Goal: Use online tool/utility: Utilize a website feature to perform a specific function

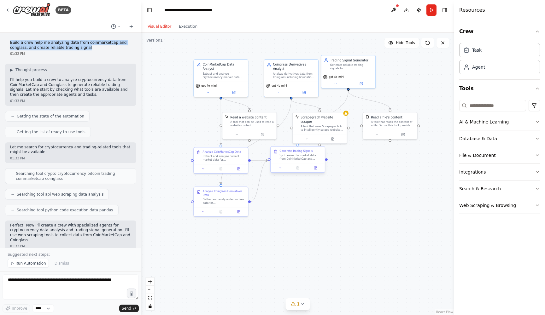
scroll to position [433, 0]
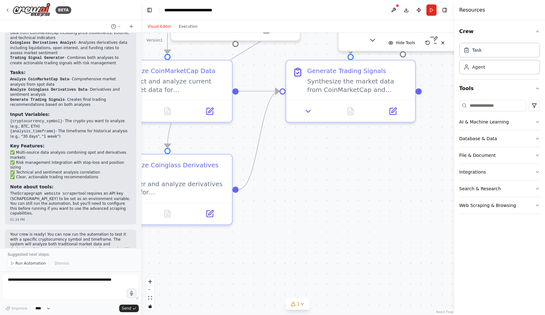
drag, startPoint x: 304, startPoint y: 197, endPoint x: 363, endPoint y: 197, distance: 59.0
click at [359, 197] on div ".deletable-edge-delete-btn { width: 20px; height: 20px; border: 0px solid #ffff…" at bounding box center [297, 174] width 313 height 282
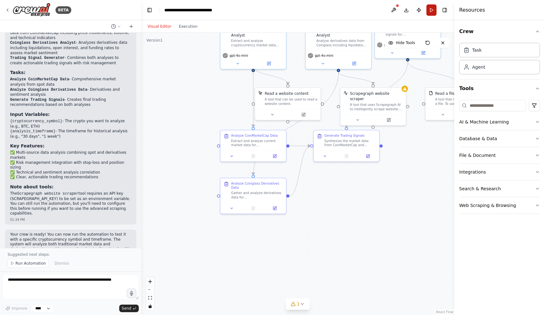
click at [429, 11] on button "Run" at bounding box center [431, 9] width 10 height 11
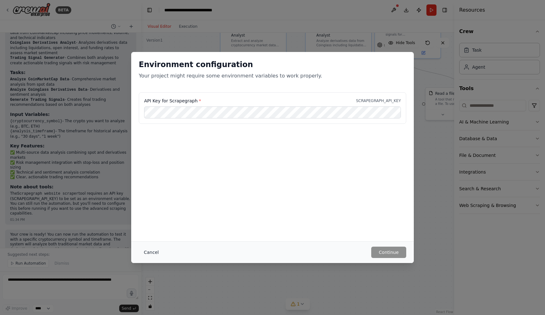
click at [153, 252] on button "Cancel" at bounding box center [151, 252] width 25 height 11
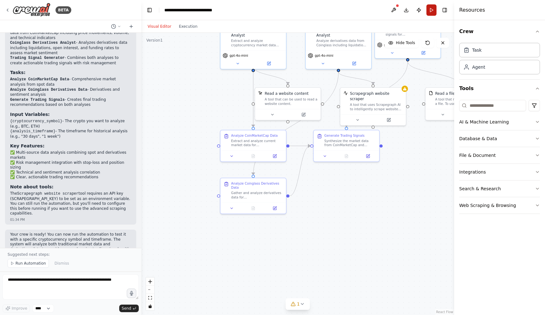
click at [431, 14] on button "Run" at bounding box center [431, 9] width 10 height 11
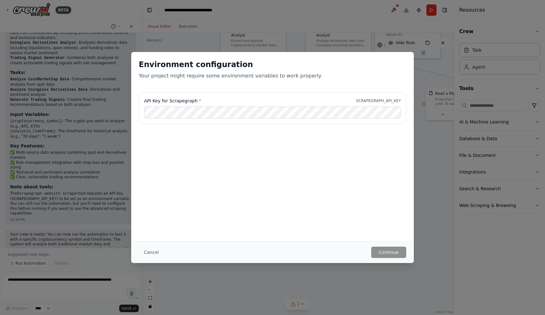
click at [353, 145] on div "API Key for Scrapegraph * SCRAPEGRAPH_API_KEY" at bounding box center [272, 123] width 282 height 63
click at [432, 166] on div "Environment configuration Your project might require some environment variables…" at bounding box center [272, 157] width 545 height 315
click at [425, 154] on div "Environment configuration Your project might require some environment variables…" at bounding box center [272, 157] width 545 height 315
click at [399, 259] on div "Cancel Continue" at bounding box center [272, 253] width 282 height 22
click at [152, 253] on button "Cancel" at bounding box center [151, 252] width 25 height 11
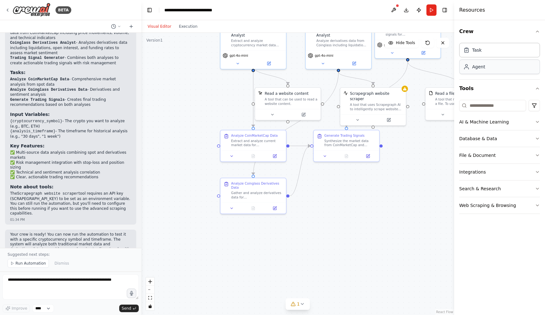
click at [493, 71] on div "Agent" at bounding box center [499, 67] width 81 height 15
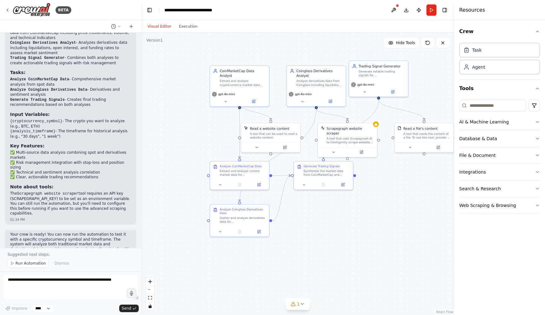
drag, startPoint x: 329, startPoint y: 93, endPoint x: 299, endPoint y: 127, distance: 46.4
click at [299, 127] on div ".deletable-edge-delete-btn { width: 20px; height: 20px; border: 0px solid #ffff…" at bounding box center [297, 174] width 313 height 282
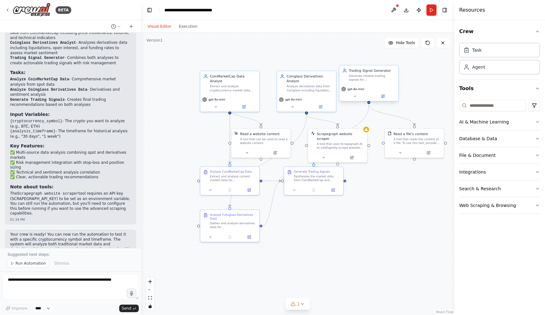
click at [358, 84] on div "Trading Signal Generator Generate reliable trading signals for {cryptocurrency_…" at bounding box center [368, 75] width 59 height 19
click at [300, 91] on div "Analyze derivatives data from Coinglass including liquidations, open interest, …" at bounding box center [310, 88] width 46 height 8
click at [251, 94] on div "gpt-4o-mini" at bounding box center [229, 102] width 59 height 16
click at [251, 143] on div "A tool that can be used to read a website content." at bounding box center [263, 140] width 47 height 8
click at [334, 146] on div "Scrapegraph website scraper A tool that uses Scrapegraph AI to intelligently sc…" at bounding box center [337, 140] width 59 height 24
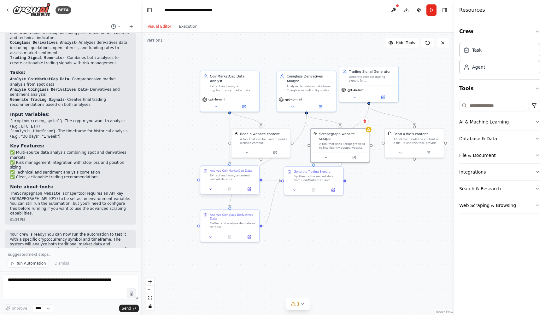
click at [229, 177] on div "Extract and analyze current market data for {cryptocurrency_symbol} from CoinMa…" at bounding box center [233, 178] width 46 height 8
click at [233, 230] on div "Analyze Coinglass Derivatives Data Gather and analyze derivatives data for {cry…" at bounding box center [229, 220] width 59 height 22
click at [325, 197] on div ".deletable-edge-delete-btn { width: 20px; height: 20px; border: 0px solid #ffff…" at bounding box center [297, 174] width 313 height 282
click at [343, 145] on div "Scrapegraph website scraper A tool that uses Scrapegraph AI to intelligently sc…" at bounding box center [340, 140] width 59 height 24
click at [411, 152] on button at bounding box center [400, 152] width 27 height 6
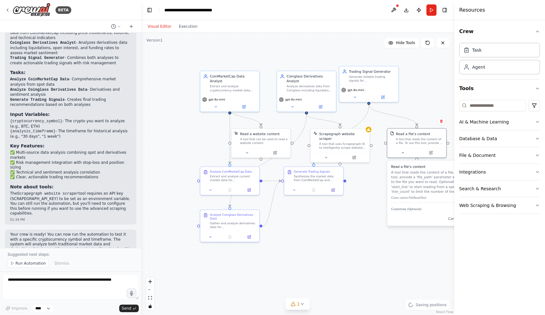
click at [360, 219] on div ".deletable-edge-delete-btn { width: 20px; height: 20px; border: 0px solid #ffff…" at bounding box center [297, 174] width 313 height 282
click at [358, 236] on div ".deletable-edge-delete-btn { width: 20px; height: 20px; border: 0px solid #ffff…" at bounding box center [297, 174] width 313 height 282
click at [419, 70] on div ".deletable-edge-delete-btn { width: 20px; height: 20px; border: 0px solid #ffff…" at bounding box center [297, 174] width 313 height 282
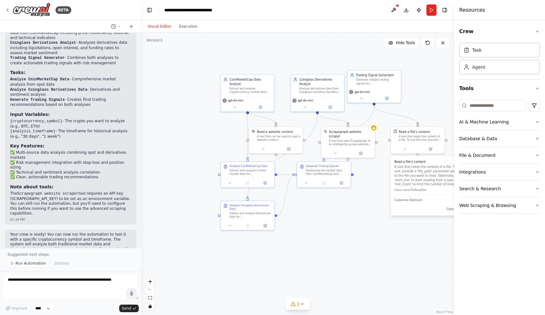
click at [374, 223] on div ".deletable-edge-delete-btn { width: 20px; height: 20px; border: 0px solid #ffff…" at bounding box center [297, 174] width 313 height 282
click at [477, 123] on button "AI & Machine Learning" at bounding box center [499, 122] width 81 height 16
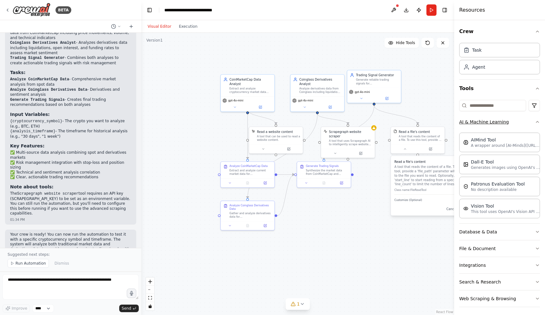
click at [477, 123] on button "AI & Machine Learning" at bounding box center [499, 122] width 81 height 16
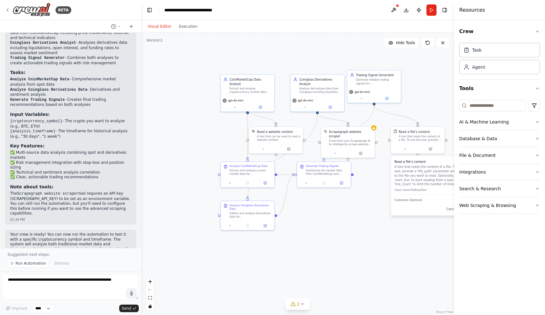
click at [322, 264] on div ".deletable-edge-delete-btn { width: 20px; height: 20px; border: 0px solid #ffff…" at bounding box center [297, 174] width 313 height 282
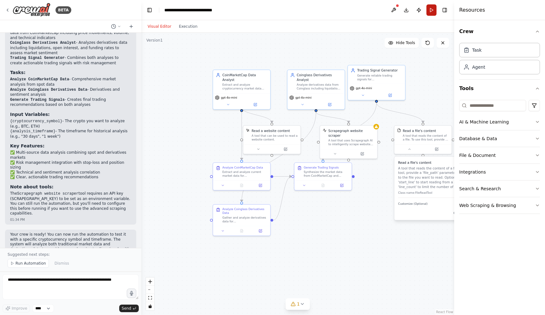
click at [434, 10] on button "Run" at bounding box center [431, 9] width 10 height 11
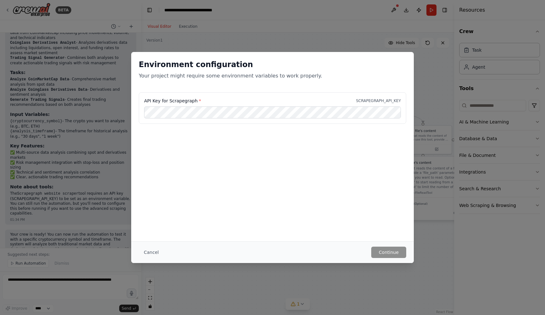
scroll to position [0, 0]
click at [154, 253] on button "Cancel" at bounding box center [151, 252] width 25 height 11
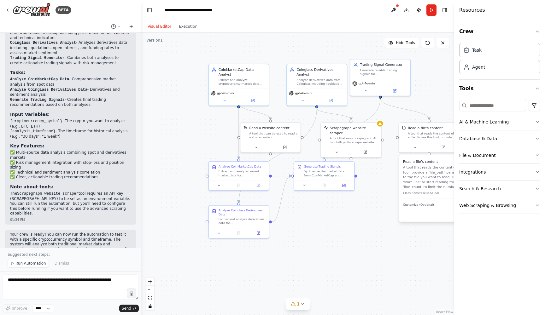
click at [312, 243] on div ".deletable-edge-delete-btn { width: 20px; height: 20px; border: 0px solid #ffff…" at bounding box center [297, 174] width 313 height 282
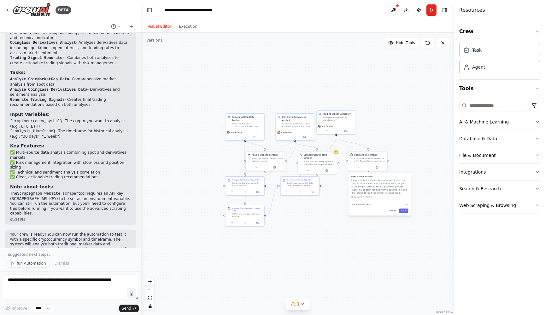
drag, startPoint x: 412, startPoint y: 115, endPoint x: 360, endPoint y: 117, distance: 51.7
click at [360, 119] on div ".deletable-edge-delete-btn { width: 20px; height: 20px; border: 0px solid #ffff…" at bounding box center [297, 174] width 313 height 282
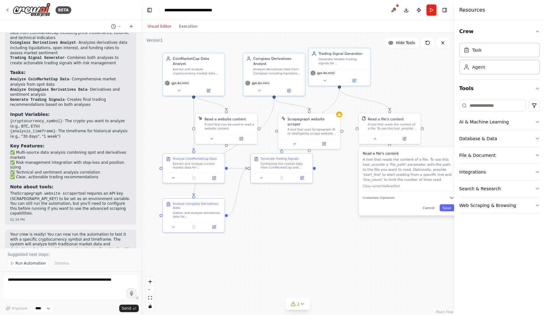
drag, startPoint x: 362, startPoint y: 99, endPoint x: 399, endPoint y: 55, distance: 58.0
click at [399, 55] on div ".deletable-edge-delete-btn { width: 20px; height: 20px; border: 0px solid #ffff…" at bounding box center [297, 174] width 313 height 282
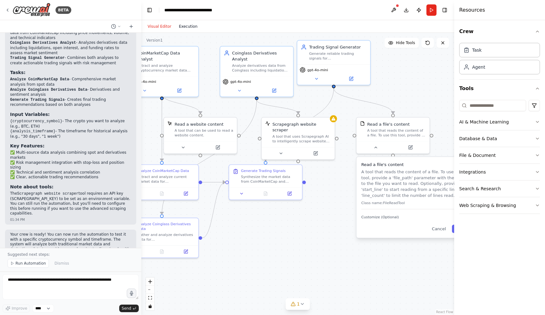
click at [192, 27] on button "Execution" at bounding box center [188, 27] width 26 height 8
click at [162, 25] on button "Visual Editor" at bounding box center [159, 27] width 31 height 8
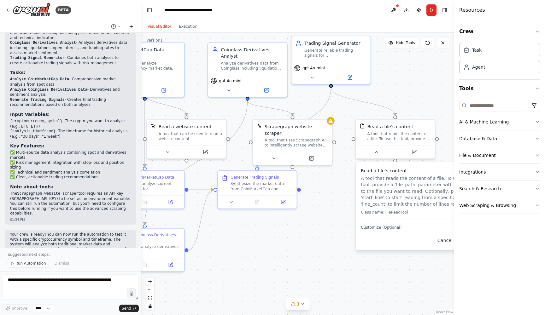
click at [134, 25] on button at bounding box center [131, 27] width 10 height 8
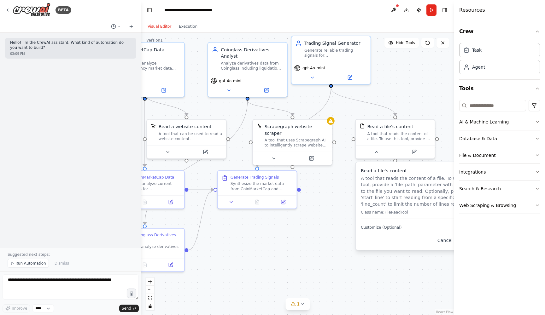
click at [105, 84] on div "Hello! I'm the CrewAI assistant. What kind of automation do you want to build? …" at bounding box center [70, 140] width 141 height 215
click at [48, 289] on textarea at bounding box center [71, 287] width 136 height 25
type textarea "**********"
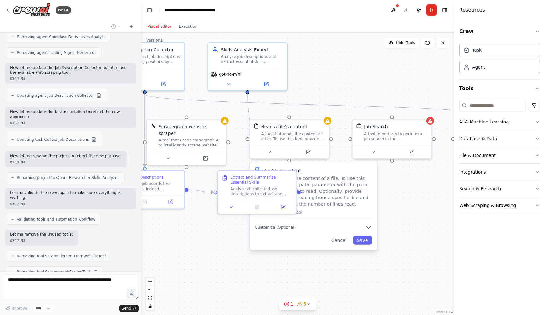
scroll to position [612, 0]
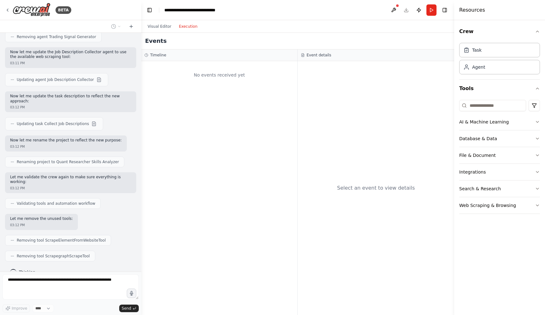
click at [188, 30] on button "Execution" at bounding box center [188, 27] width 26 height 8
click at [187, 26] on button "Execution" at bounding box center [188, 27] width 26 height 8
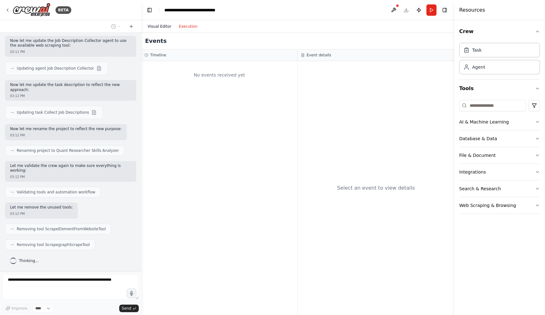
click at [161, 26] on button "Visual Editor" at bounding box center [159, 27] width 31 height 8
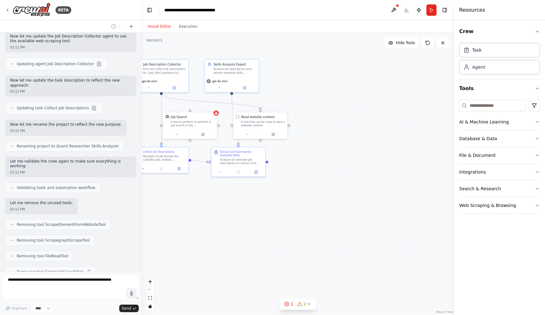
scroll to position [643, 0]
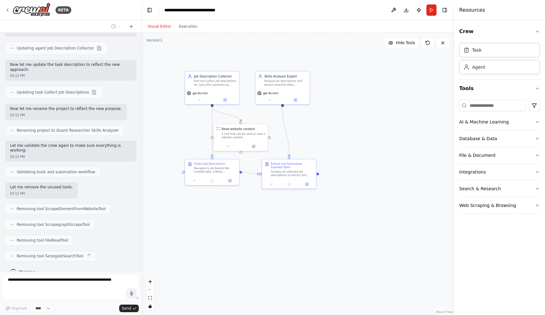
drag, startPoint x: 197, startPoint y: 93, endPoint x: 267, endPoint y: 108, distance: 71.6
click at [266, 108] on div ".deletable-edge-delete-btn { width: 20px; height: 20px; border: 0px solid #ffff…" at bounding box center [297, 174] width 313 height 282
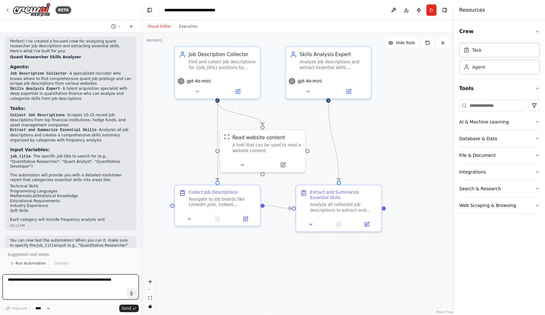
scroll to position [878, 0]
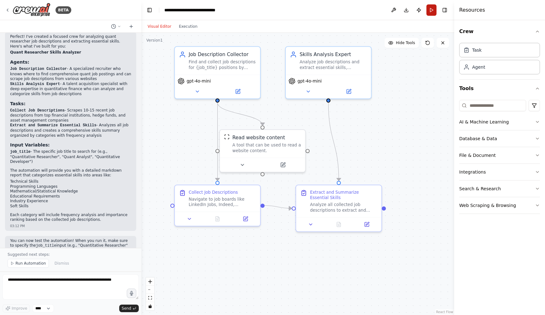
click at [428, 9] on button "Run" at bounding box center [431, 9] width 10 height 11
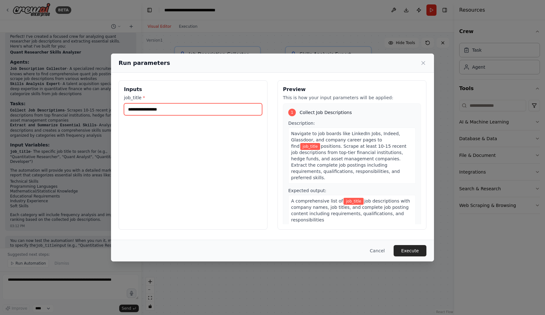
click at [224, 114] on input "job_title *" at bounding box center [193, 109] width 138 height 12
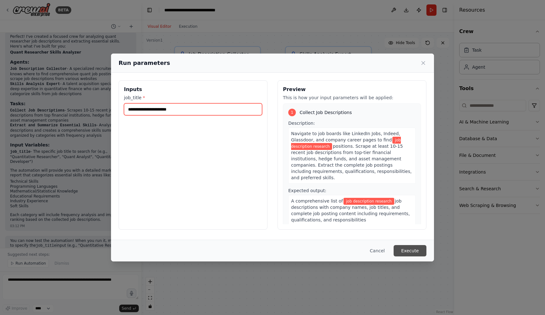
type input "**********"
click at [415, 248] on button "Execute" at bounding box center [409, 250] width 33 height 11
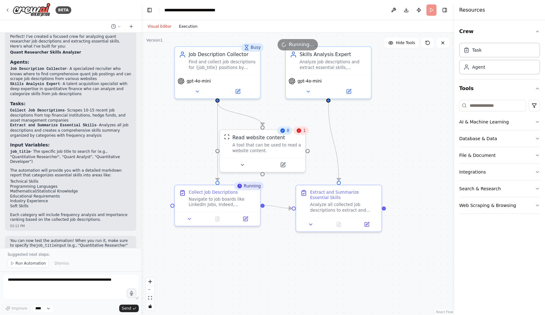
click at [194, 30] on div "Visual Editor Execution" at bounding box center [172, 26] width 57 height 13
click at [193, 27] on button "Execution" at bounding box center [188, 27] width 26 height 8
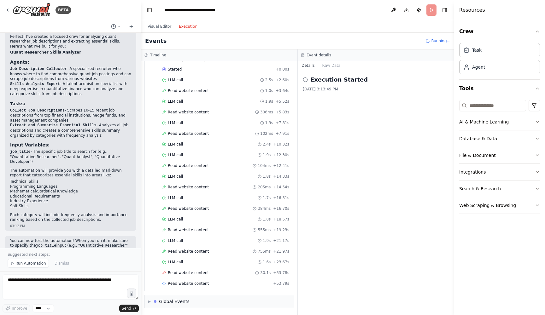
scroll to position [41, 0]
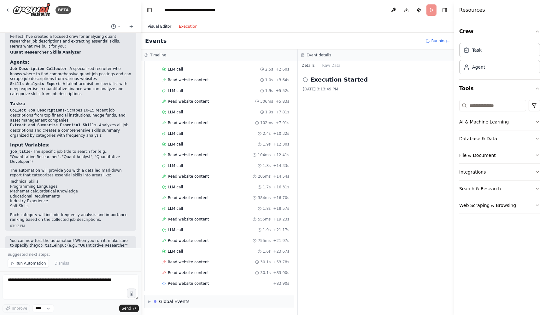
click at [160, 26] on button "Visual Editor" at bounding box center [159, 27] width 31 height 8
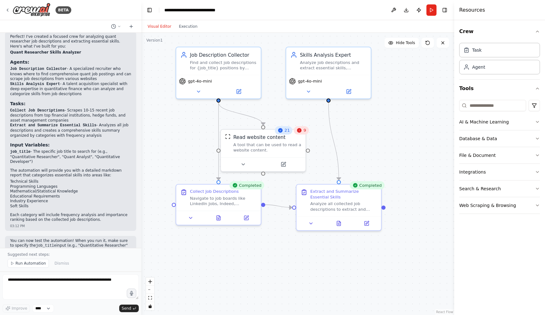
scroll to position [878, 0]
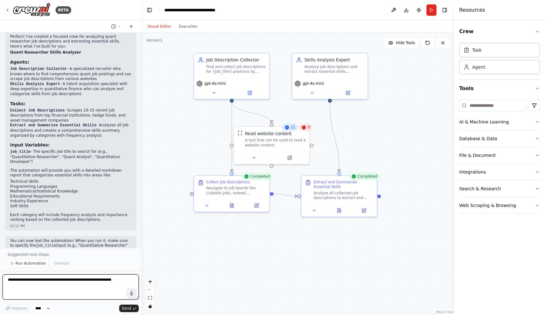
click at [93, 288] on textarea at bounding box center [71, 287] width 136 height 25
type textarea "**********"
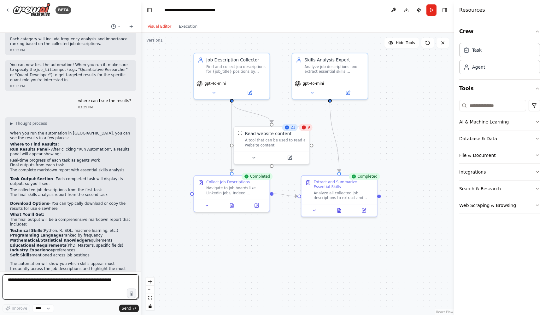
scroll to position [1059, 0]
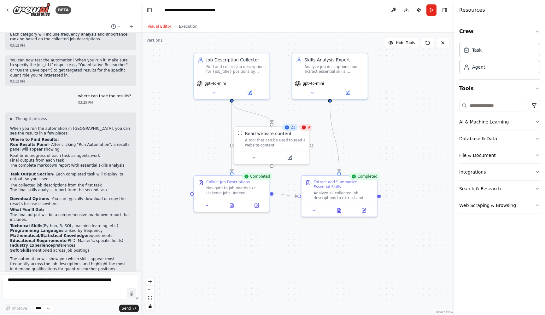
click at [187, 31] on div "Visual Editor Execution" at bounding box center [172, 26] width 57 height 13
click at [189, 28] on button "Execution" at bounding box center [188, 27] width 26 height 8
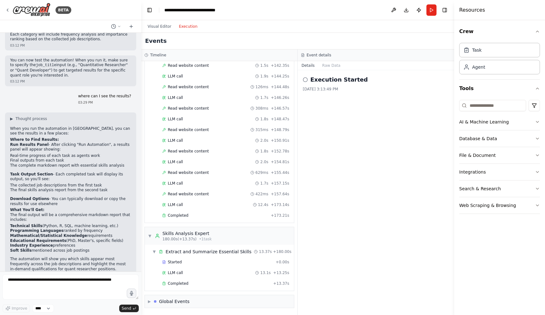
scroll to position [0, 0]
click at [20, 7] on img at bounding box center [32, 10] width 38 height 14
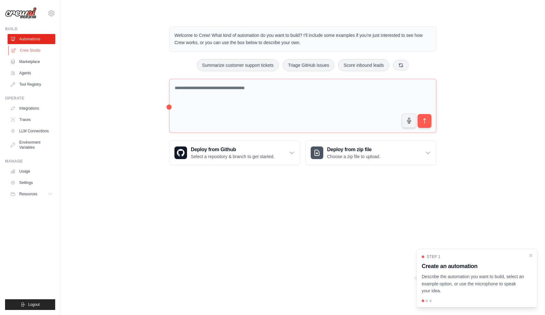
click at [39, 51] on link "Crew Studio" at bounding box center [32, 50] width 48 height 10
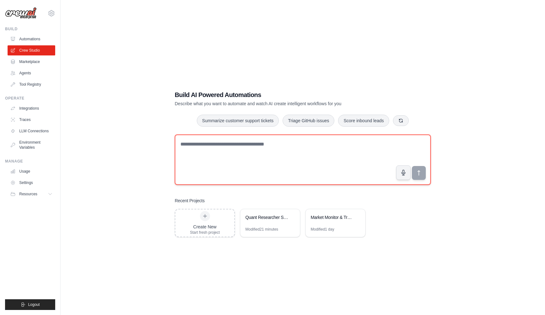
click at [230, 162] on textarea at bounding box center [303, 160] width 256 height 50
click at [206, 149] on textarea at bounding box center [303, 160] width 256 height 50
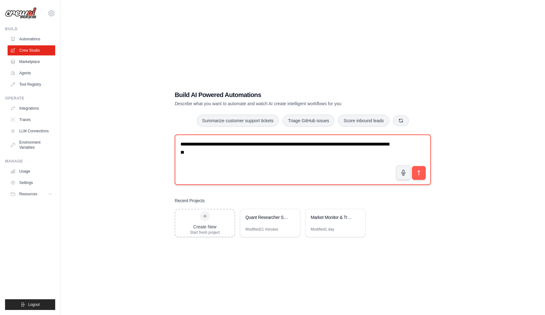
type textarea "**********"
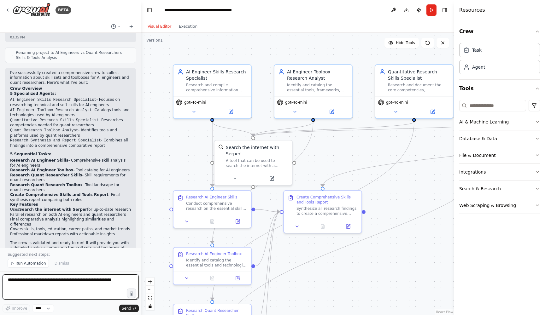
scroll to position [423, 0]
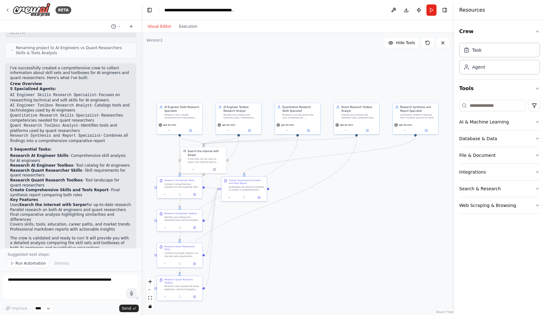
drag, startPoint x: 399, startPoint y: 153, endPoint x: 315, endPoint y: 147, distance: 83.4
click at [315, 147] on div ".deletable-edge-delete-btn { width: 20px; height: 20px; border: 0px solid #ffff…" at bounding box center [297, 174] width 313 height 282
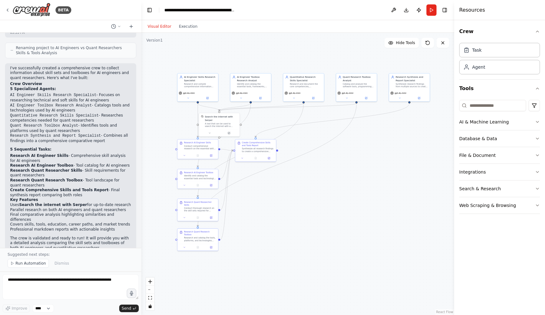
drag, startPoint x: 319, startPoint y: 172, endPoint x: 322, endPoint y: 135, distance: 37.4
click at [322, 135] on div ".deletable-edge-delete-btn { width: 20px; height: 20px; border: 0px solid #ffff…" at bounding box center [297, 174] width 313 height 282
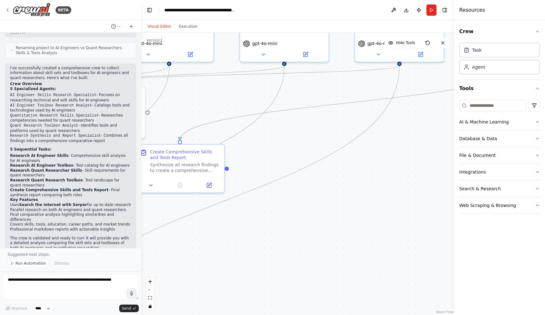
drag, startPoint x: 314, startPoint y: 136, endPoint x: 387, endPoint y: 130, distance: 73.4
click at [386, 130] on div ".deletable-edge-delete-btn { width: 20px; height: 20px; border: 0px solid #ffff…" at bounding box center [297, 174] width 313 height 282
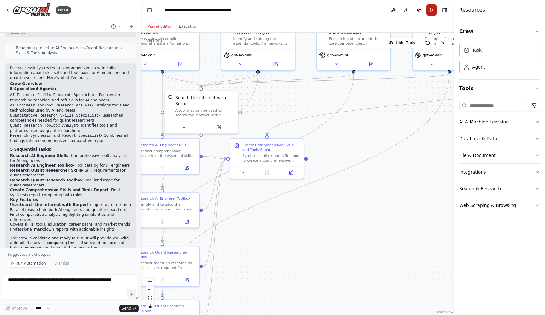
click at [432, 12] on button "Run" at bounding box center [431, 9] width 10 height 11
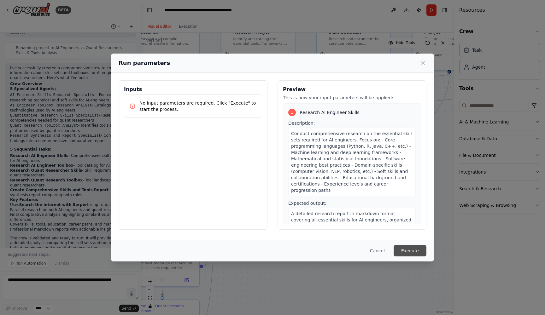
click at [410, 252] on button "Execute" at bounding box center [409, 250] width 33 height 11
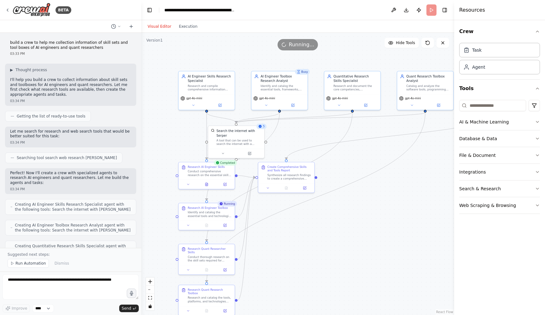
scroll to position [0, 0]
drag, startPoint x: 10, startPoint y: 41, endPoint x: 102, endPoint y: 49, distance: 91.8
click at [102, 49] on p "build a crew to help me collection information of skill sets and tool boxes of …" at bounding box center [70, 45] width 121 height 10
copy p "build a crew to help me collection information of skill sets and tool boxes of …"
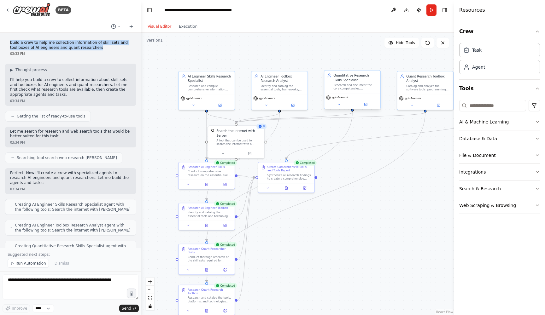
scroll to position [423, 0]
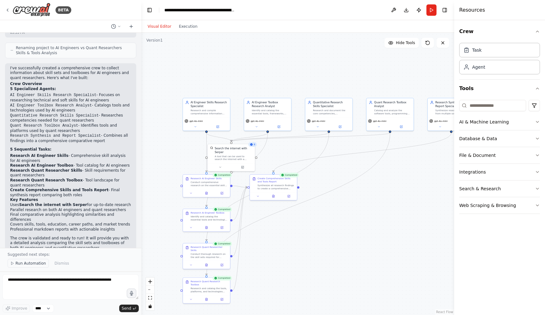
click at [26, 263] on span "Run Automation" at bounding box center [30, 263] width 31 height 5
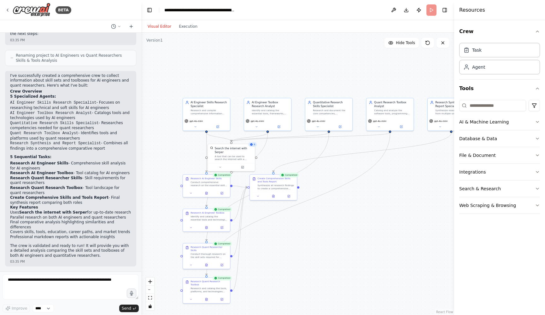
scroll to position [399, 0]
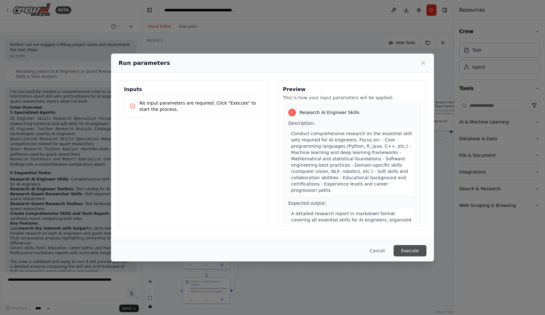
click at [411, 249] on button "Execute" at bounding box center [409, 250] width 33 height 11
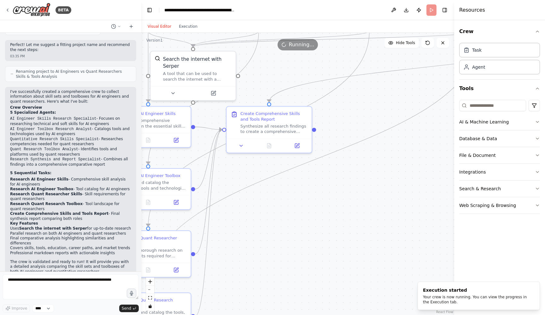
drag, startPoint x: 321, startPoint y: 231, endPoint x: 402, endPoint y: 191, distance: 90.2
click at [401, 193] on div ".deletable-edge-delete-btn { width: 20px; height: 20px; border: 0px solid #ffff…" at bounding box center [297, 174] width 313 height 282
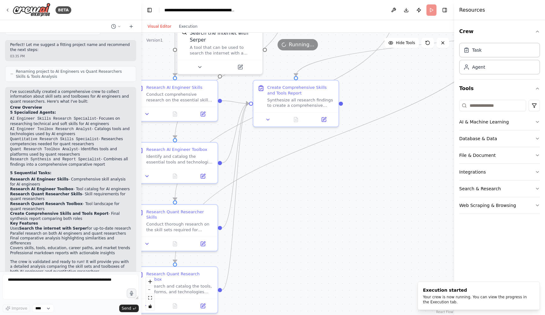
drag, startPoint x: 352, startPoint y: 200, endPoint x: 403, endPoint y: 190, distance: 51.4
click at [402, 190] on div ".deletable-edge-delete-btn { width: 20px; height: 20px; border: 0px solid #ffff…" at bounding box center [297, 174] width 313 height 282
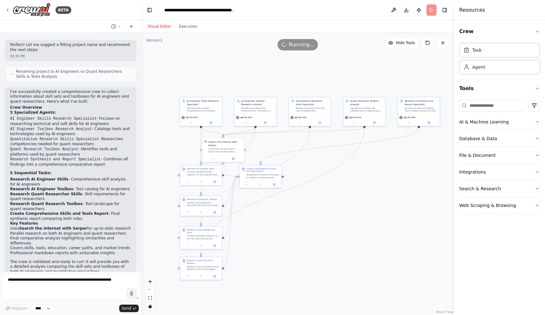
drag, startPoint x: 385, startPoint y: 190, endPoint x: 280, endPoint y: 224, distance: 110.4
click at [280, 224] on div ".deletable-edge-delete-btn { width: 20px; height: 20px; border: 0px solid #ffff…" at bounding box center [297, 174] width 313 height 282
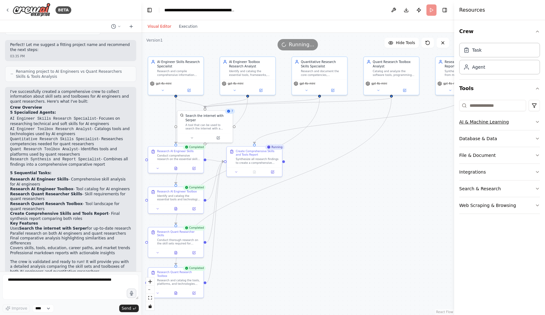
click at [526, 123] on button "AI & Machine Learning" at bounding box center [499, 122] width 81 height 16
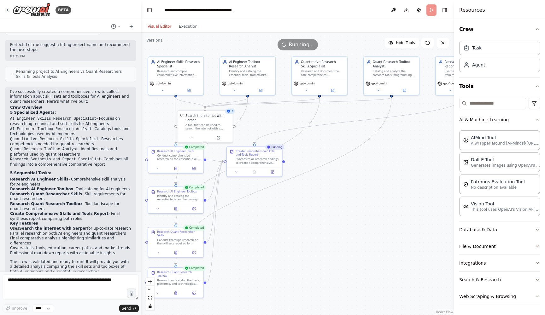
scroll to position [0, 0]
click at [517, 228] on button "Database & Data" at bounding box center [499, 230] width 81 height 16
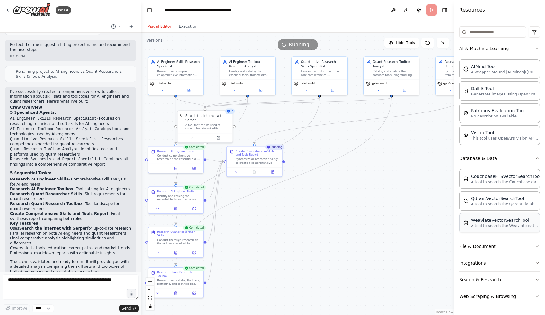
scroll to position [73, 0]
click at [512, 244] on button "File & Document" at bounding box center [499, 246] width 81 height 16
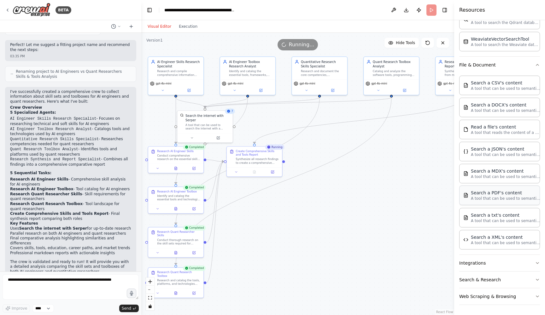
scroll to position [0, 0]
click at [513, 269] on button "Integrations" at bounding box center [499, 263] width 81 height 16
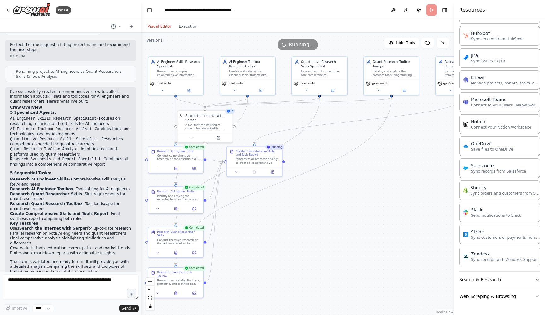
click at [514, 278] on button "Search & Research" at bounding box center [499, 280] width 81 height 16
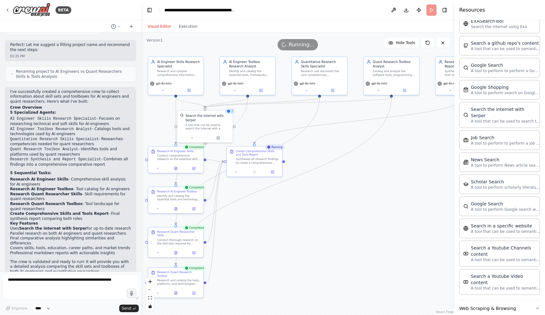
scroll to position [1022, 0]
click at [519, 301] on button "Web Scraping & Browsing" at bounding box center [499, 309] width 81 height 16
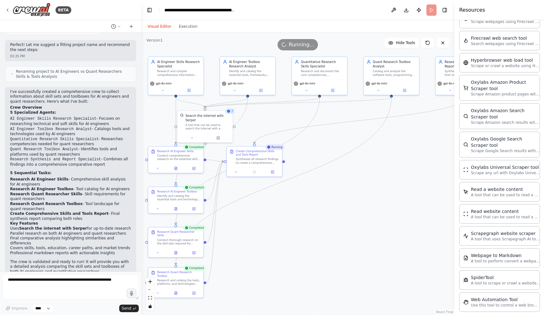
scroll to position [1377, 0]
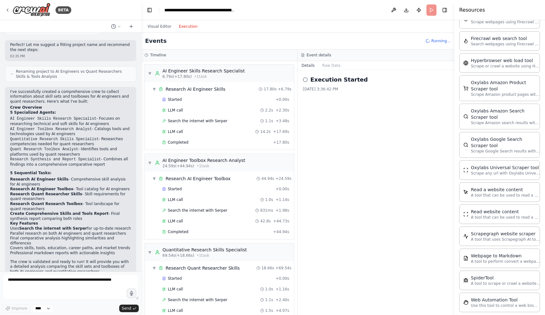
click at [195, 29] on button "Execution" at bounding box center [188, 27] width 26 height 8
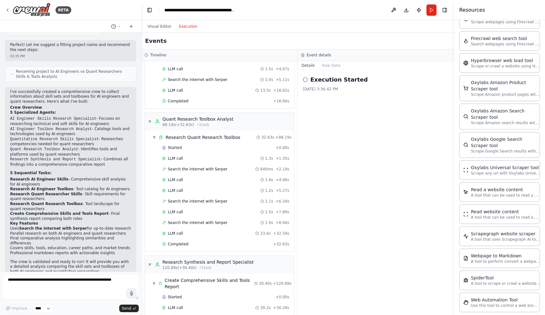
scroll to position [243, 0]
click at [539, 1] on div "Resources" at bounding box center [499, 10] width 91 height 20
